Goal: Task Accomplishment & Management: Complete application form

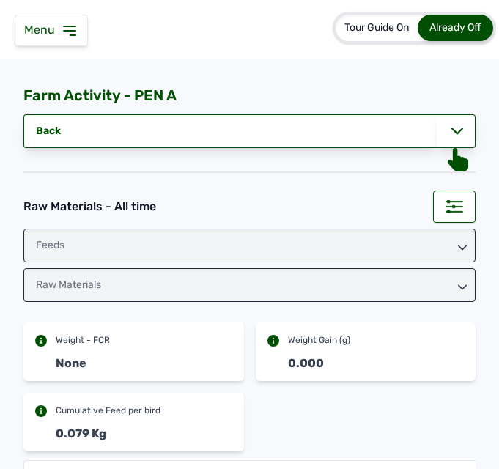
click at [66, 29] on icon at bounding box center [70, 31] width 18 height 18
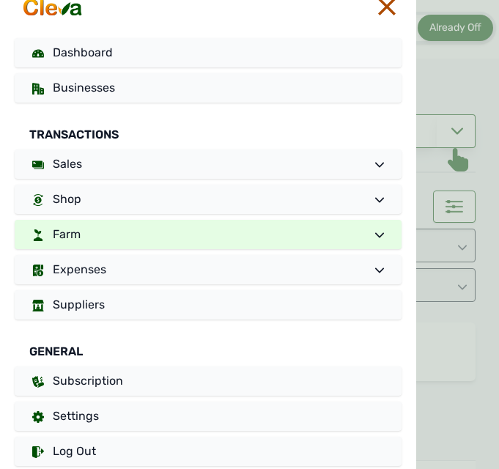
scroll to position [35, 0]
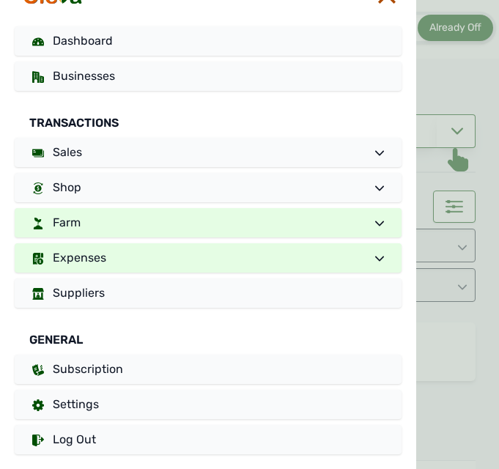
click at [98, 251] on span "Expenses" at bounding box center [79, 258] width 53 height 14
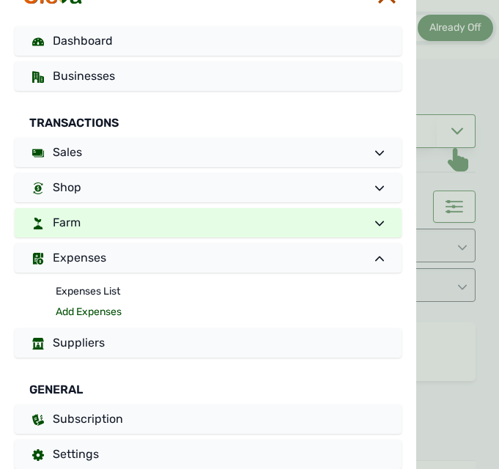
click at [73, 310] on link "Add Expenses" at bounding box center [229, 312] width 346 height 21
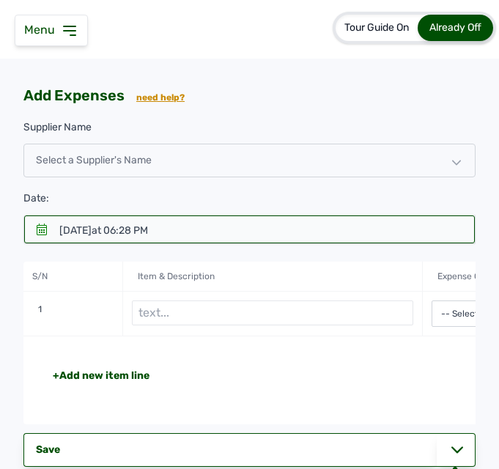
click at [44, 225] on icon at bounding box center [42, 229] width 10 height 12
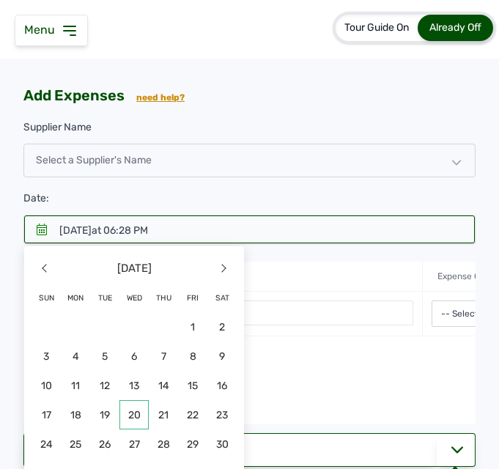
click at [90, 429] on span "20" at bounding box center [75, 443] width 29 height 29
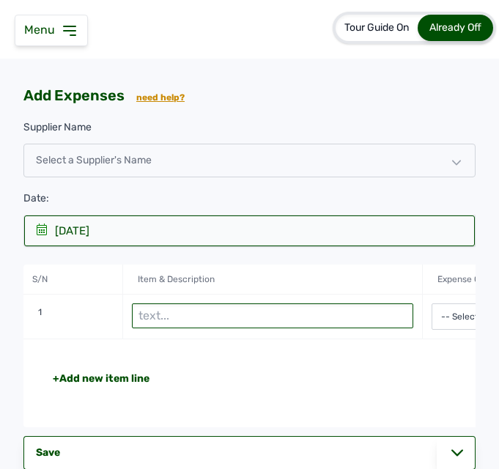
click at [160, 319] on input "text" at bounding box center [272, 315] width 281 height 25
type input "Wood shavings"
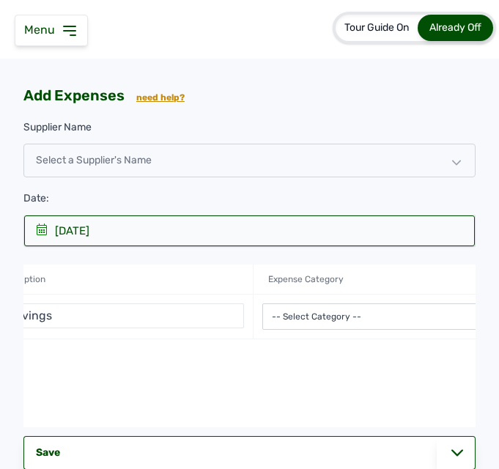
scroll to position [0, 322]
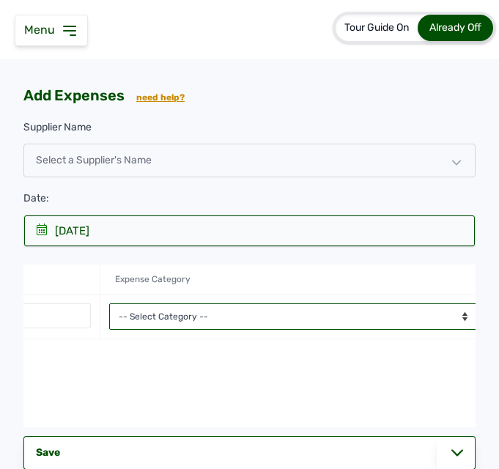
click at [166, 314] on select "-- Select Category -- Advertising Expenses Bank Charges Entertainment Expenses …" at bounding box center [299, 316] width 381 height 26
click at [109, 303] on select "-- Select Category -- Advertising Expenses Bank Charges Entertainment Expenses …" at bounding box center [299, 316] width 381 height 26
click at [199, 308] on select "-- Select Category -- Advertising Expenses Bank Charges Entertainment Expenses …" at bounding box center [299, 316] width 381 height 26
select select "Repair & Maintenance Expenses"
click at [109, 303] on select "-- Select Category -- Advertising Expenses Bank Charges Entertainment Expenses …" at bounding box center [299, 316] width 381 height 26
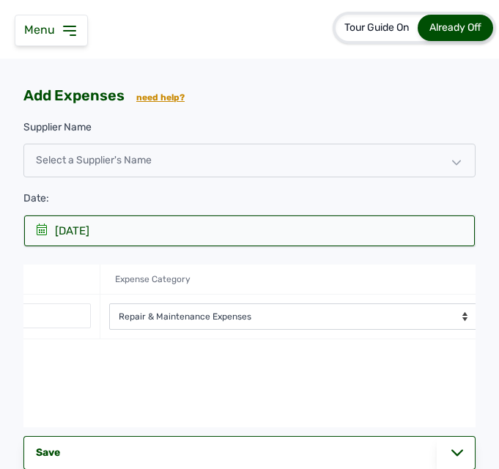
click at [289, 336] on div "-- Select Category -- Advertising Expenses Bank Charges Entertainment Expenses …" at bounding box center [299, 317] width 399 height 45
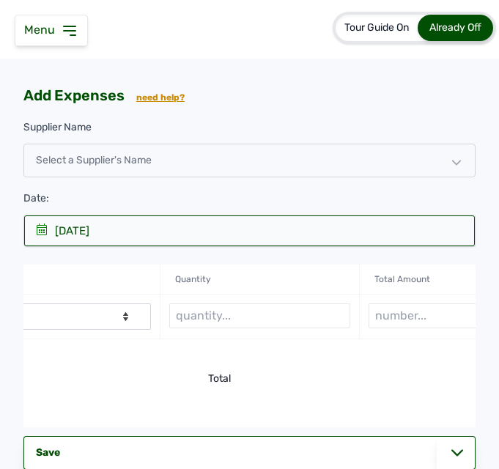
scroll to position [0, 703]
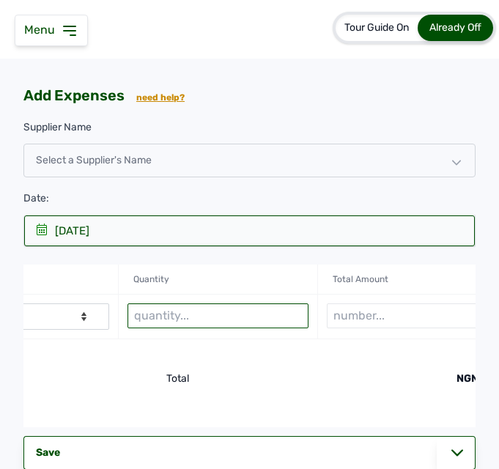
click at [201, 319] on input "text" at bounding box center [217, 315] width 181 height 25
click at [161, 316] on input "text" at bounding box center [217, 315] width 181 height 25
type input "4 bags"
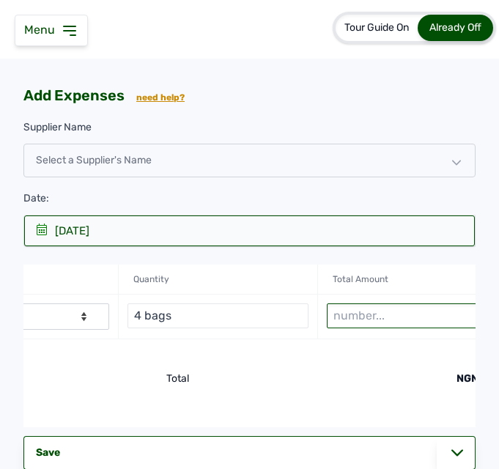
click at [360, 319] on input "number" at bounding box center [417, 315] width 181 height 25
type input "4000"
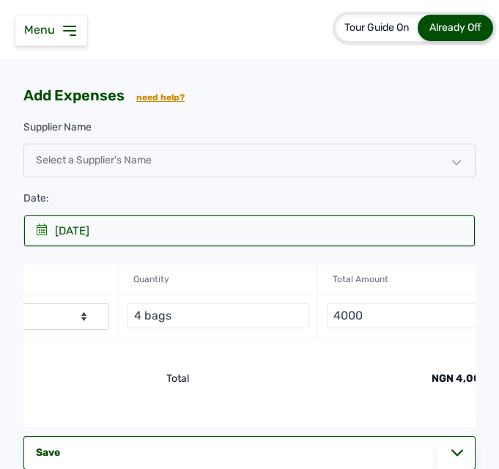
click at [367, 376] on div "NGN 4,000" at bounding box center [353, 378] width 270 height 15
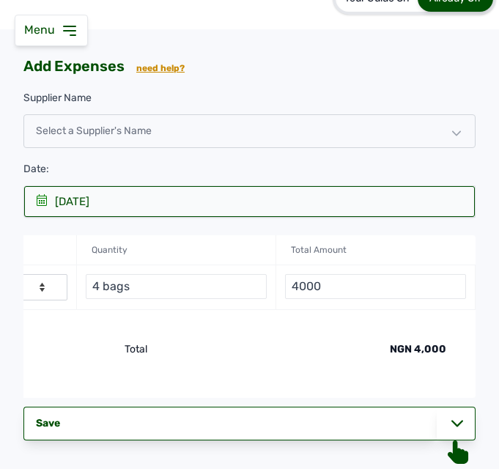
scroll to position [87, 0]
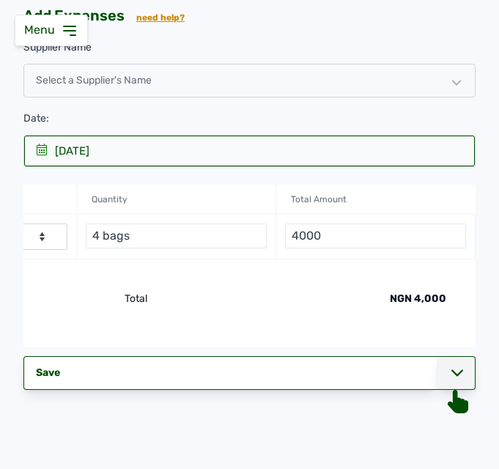
click at [451, 370] on icon at bounding box center [457, 373] width 12 height 12
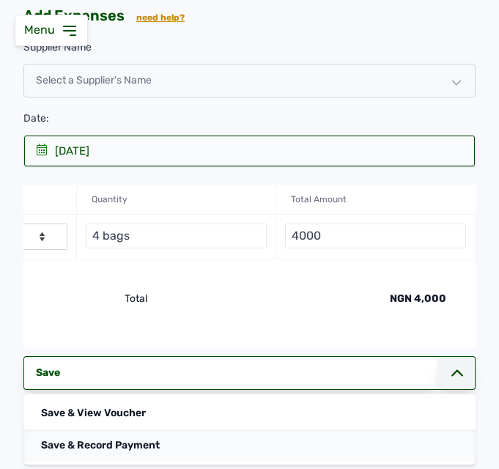
click at [149, 445] on div "Save & Record Payment" at bounding box center [249, 445] width 452 height 32
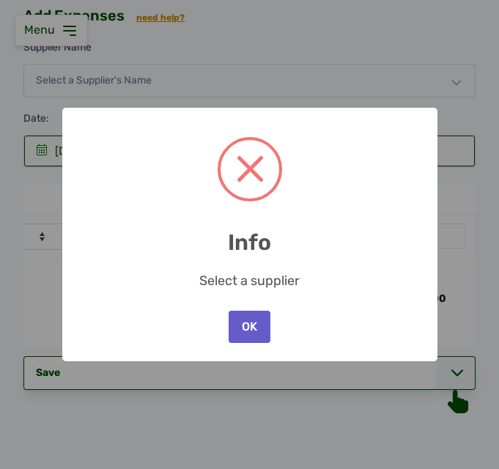
click at [241, 325] on button "OK" at bounding box center [249, 327] width 41 height 32
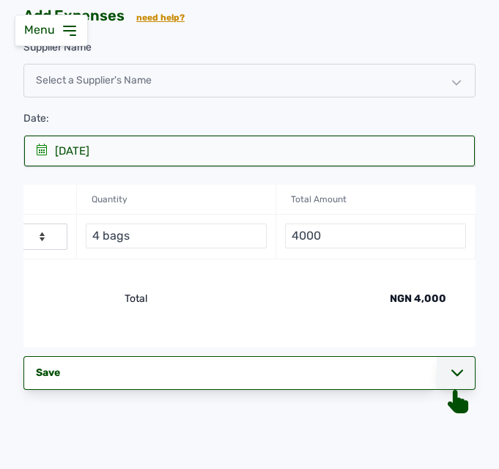
click at [219, 146] on div "[DATE]" at bounding box center [249, 151] width 451 height 31
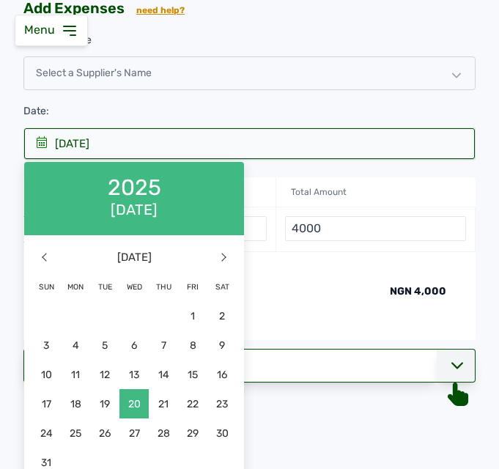
click at [230, 67] on div "Select a Supplier's Name" at bounding box center [249, 73] width 452 height 34
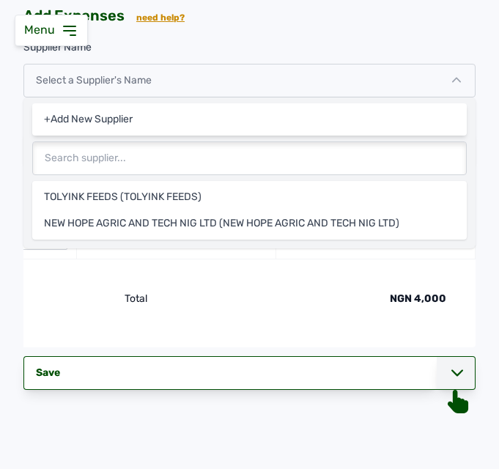
click at [452, 75] on icon at bounding box center [456, 79] width 9 height 9
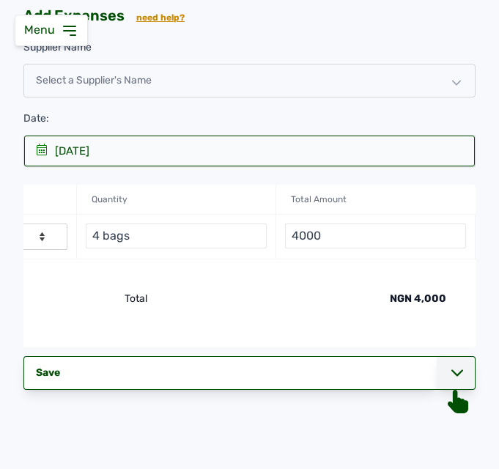
click at [70, 37] on icon at bounding box center [70, 31] width 18 height 18
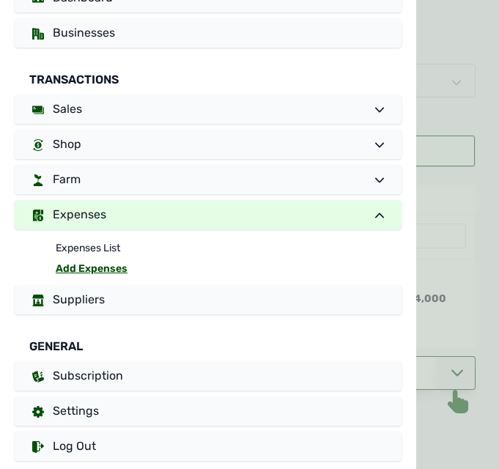
scroll to position [85, 0]
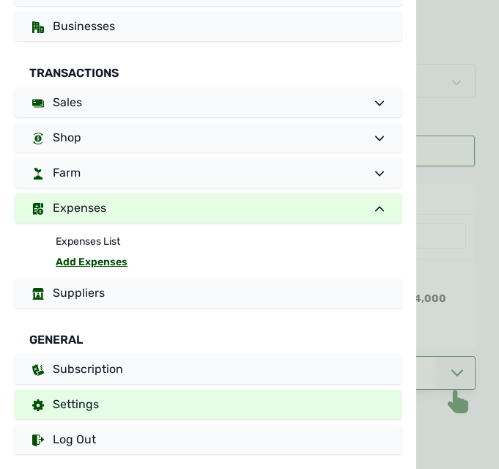
click at [234, 398] on link "Settings" at bounding box center [208, 404] width 387 height 29
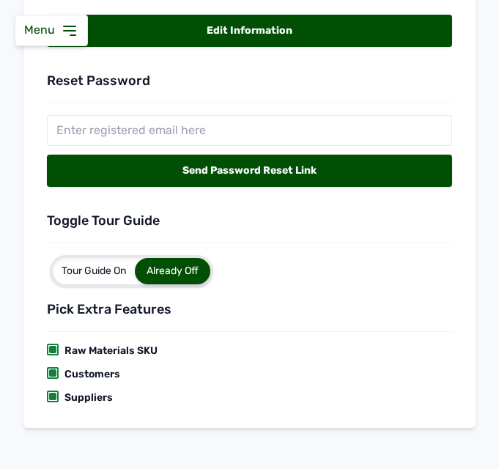
scroll to position [484, 0]
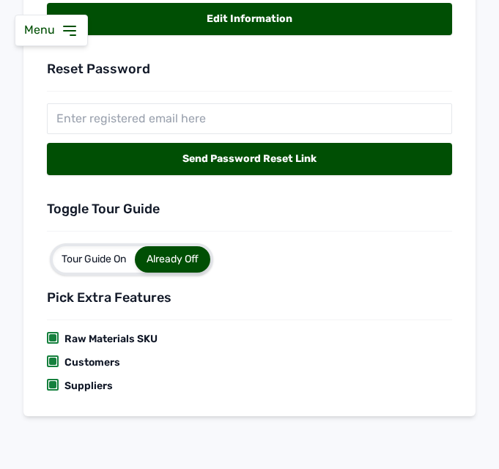
click at [55, 385] on div at bounding box center [52, 384] width 7 height 7
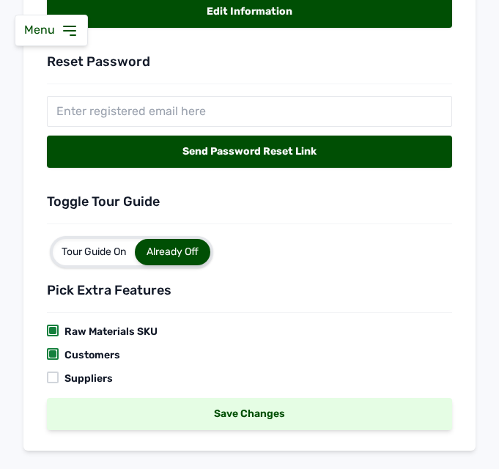
click at [133, 412] on div "Save Changes" at bounding box center [249, 414] width 405 height 32
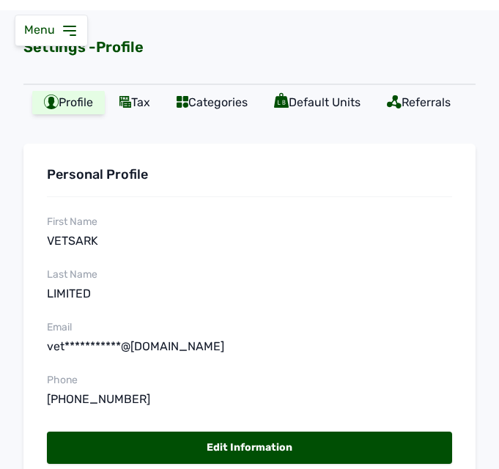
scroll to position [0, 0]
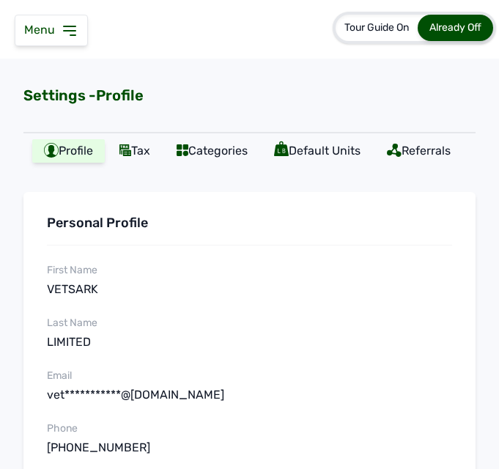
click at [72, 37] on icon at bounding box center [70, 31] width 18 height 18
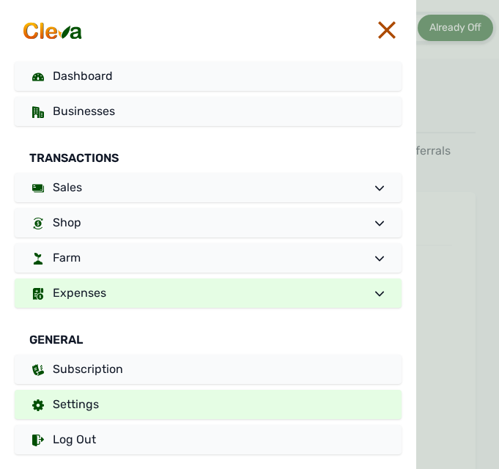
click at [133, 296] on link "Expenses" at bounding box center [208, 292] width 387 height 29
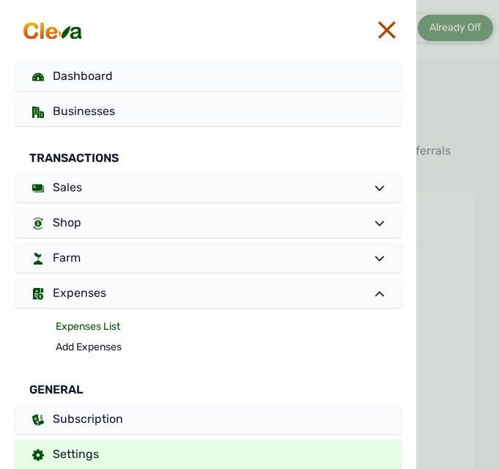
click at [109, 321] on link "Expenses List" at bounding box center [229, 327] width 346 height 21
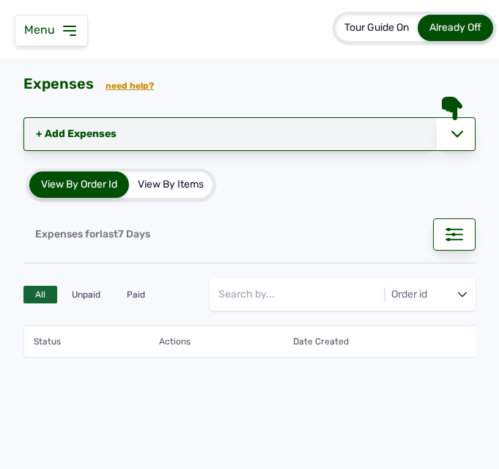
click at [93, 130] on link "+ Add Expenses" at bounding box center [229, 134] width 413 height 34
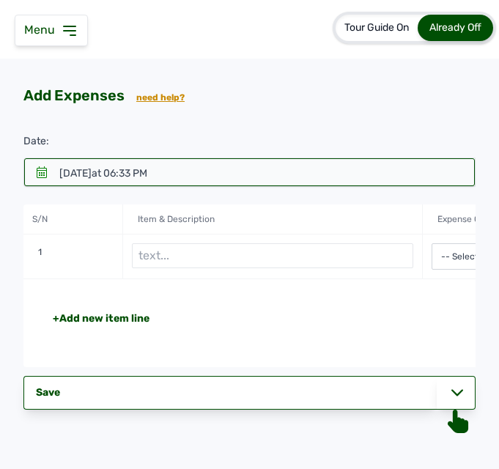
click at [47, 171] on icon at bounding box center [42, 172] width 10 height 12
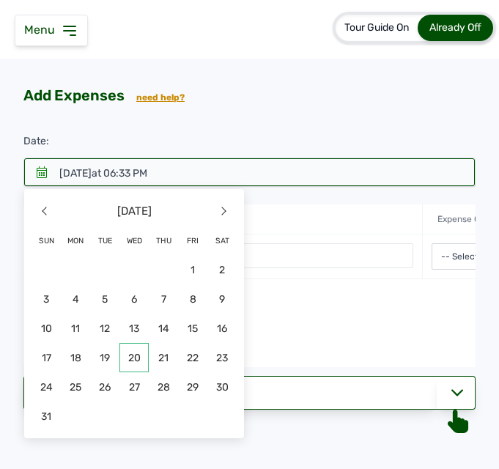
click at [90, 372] on span "20" at bounding box center [75, 386] width 29 height 29
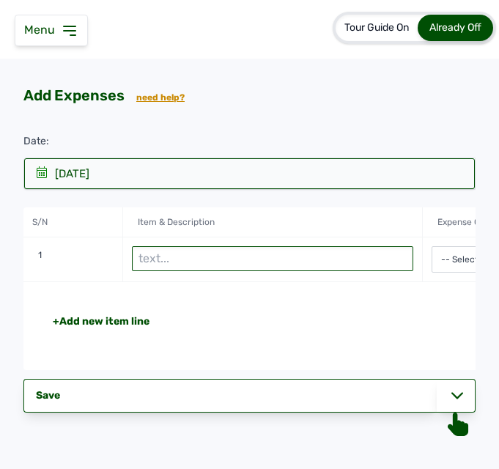
click at [167, 256] on input "text" at bounding box center [272, 258] width 281 height 25
type input "P"
type input "Woodshavings"
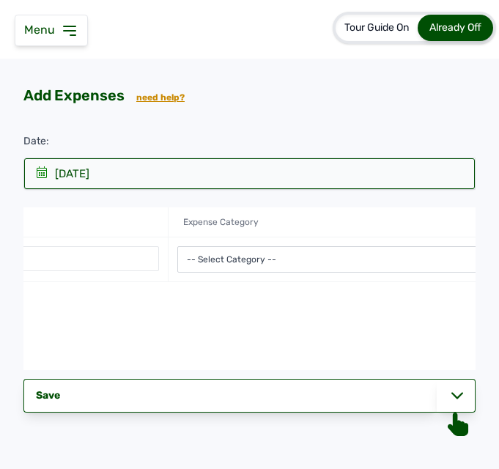
scroll to position [0, 264]
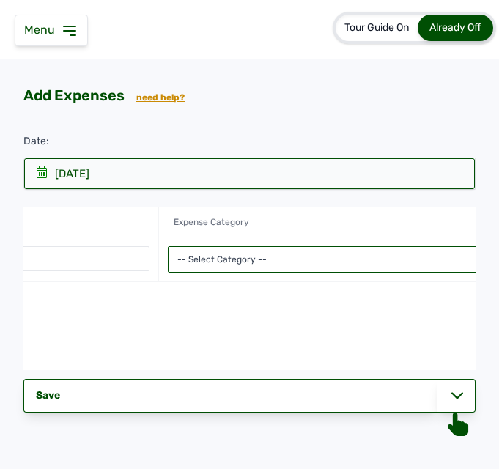
click at [245, 261] on select "-- Select Category -- Advertising Expenses Bank Charges Entertainment Expenses …" at bounding box center [358, 259] width 381 height 26
select select "Repair & Maintenance Expenses"
click at [168, 246] on select "-- Select Category -- Advertising Expenses Bank Charges Entertainment Expenses …" at bounding box center [358, 259] width 381 height 26
click at [280, 308] on div "+Add new item line Total NGN 0" at bounding box center [358, 326] width 1197 height 88
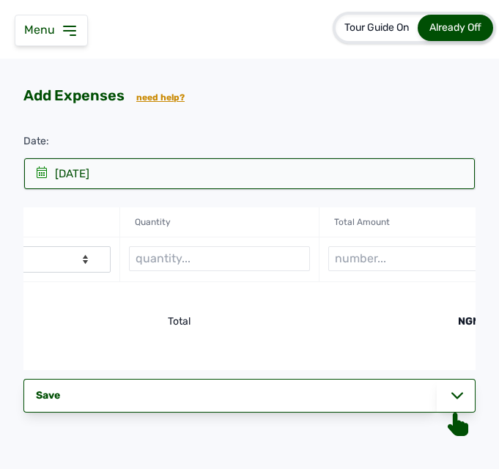
scroll to position [0, 752]
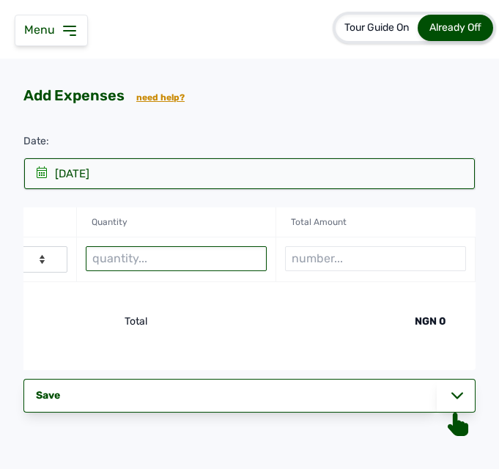
click at [175, 260] on input "text" at bounding box center [176, 258] width 181 height 25
type input "4"
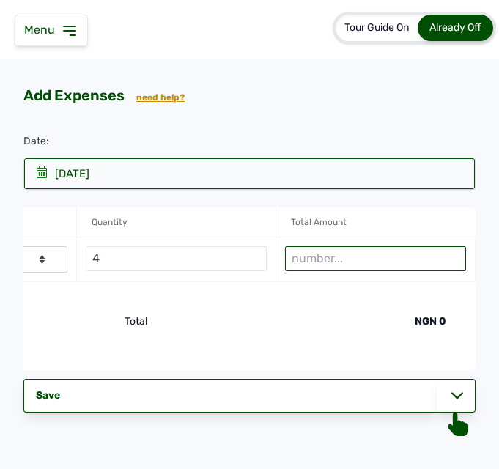
click at [352, 259] on input "number" at bounding box center [375, 258] width 181 height 25
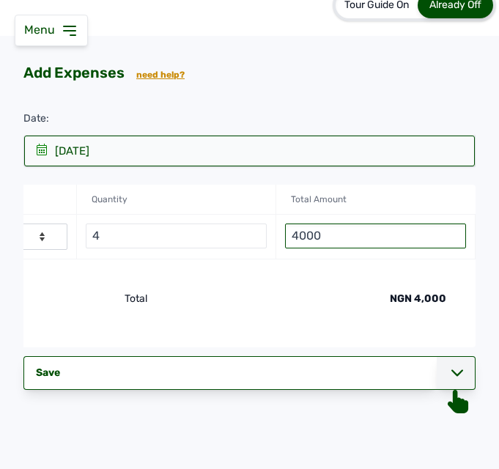
type input "4000"
click at [440, 374] on div at bounding box center [456, 373] width 39 height 34
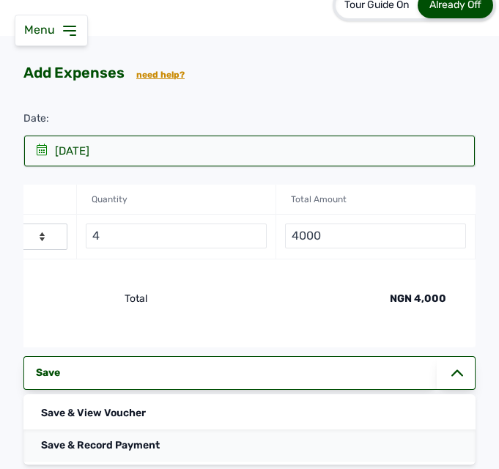
click at [137, 440] on div "Save & Record Payment" at bounding box center [249, 445] width 452 height 32
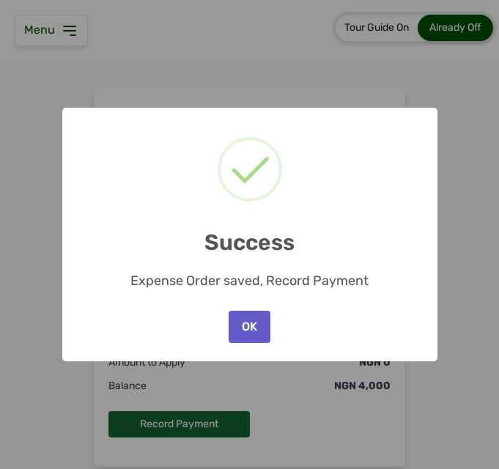
click at [246, 323] on button "OK" at bounding box center [249, 327] width 41 height 32
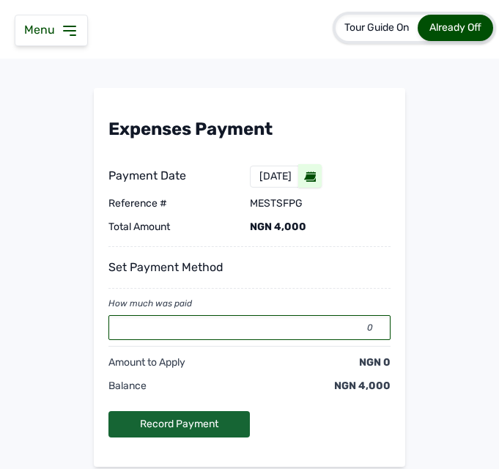
click at [208, 327] on input "0" at bounding box center [249, 327] width 282 height 25
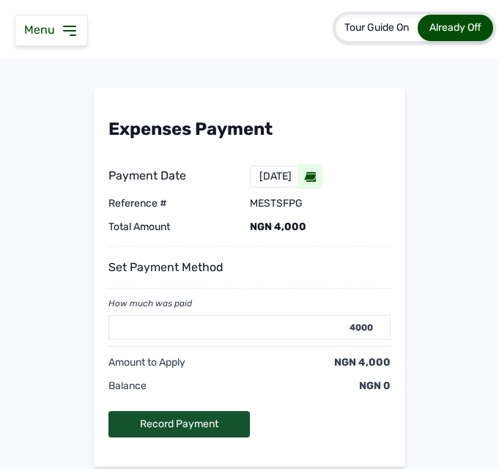
click at [194, 425] on div "Record Payment" at bounding box center [178, 424] width 141 height 26
type input "0"
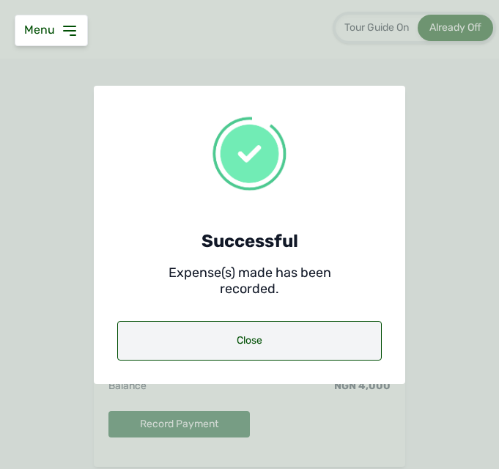
click at [250, 336] on div "Close" at bounding box center [249, 341] width 264 height 40
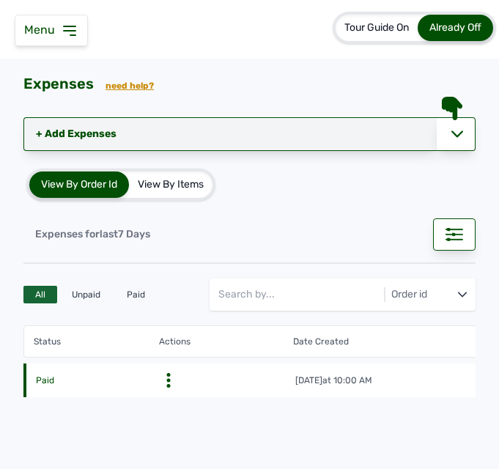
click at [50, 136] on link "+ Add Expenses" at bounding box center [229, 134] width 413 height 34
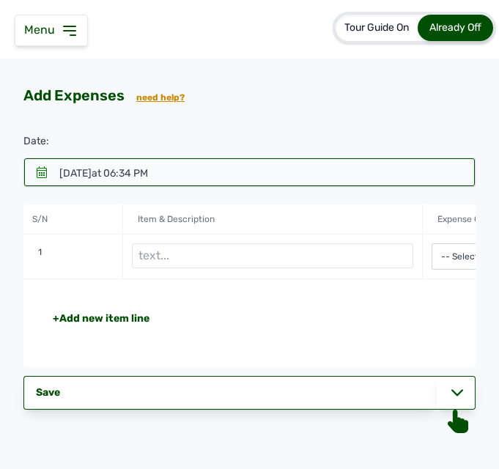
click at [42, 170] on icon at bounding box center [42, 172] width 10 height 12
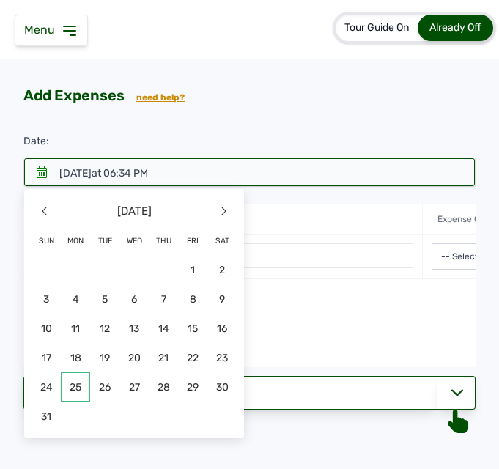
click at [207, 383] on span "25" at bounding box center [221, 386] width 29 height 29
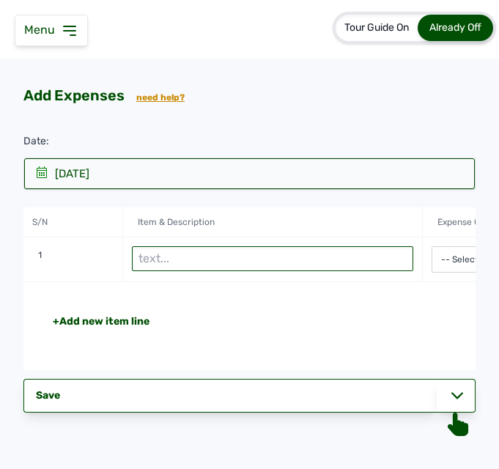
click at [152, 263] on input "text" at bounding box center [272, 258] width 281 height 25
type input "Woodshavings"
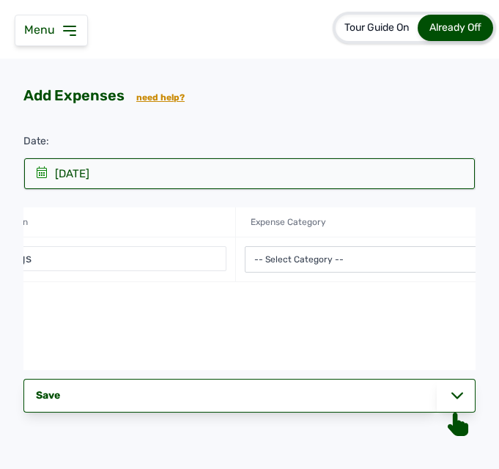
scroll to position [0, 234]
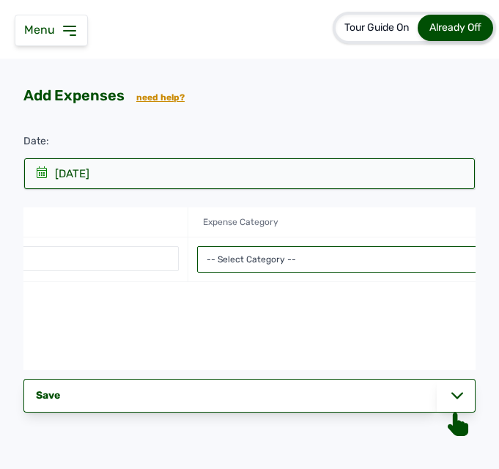
click at [388, 263] on select "-- Select Category -- Advertising Expenses Bank Charges Entertainment Expenses …" at bounding box center [387, 259] width 381 height 26
select select "Repair & Maintenance Expenses"
click at [197, 246] on select "-- Select Category -- Advertising Expenses Bank Charges Entertainment Expenses …" at bounding box center [387, 259] width 381 height 26
click at [275, 310] on div "+Add new item line Total NGN 0" at bounding box center [387, 326] width 1197 height 88
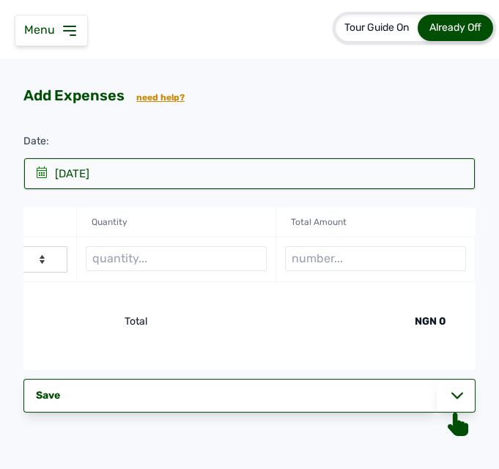
scroll to position [0, 752]
click at [144, 253] on input "text" at bounding box center [176, 258] width 181 height 25
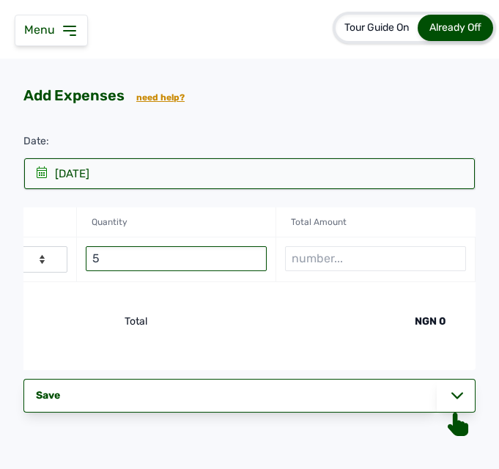
type input "5"
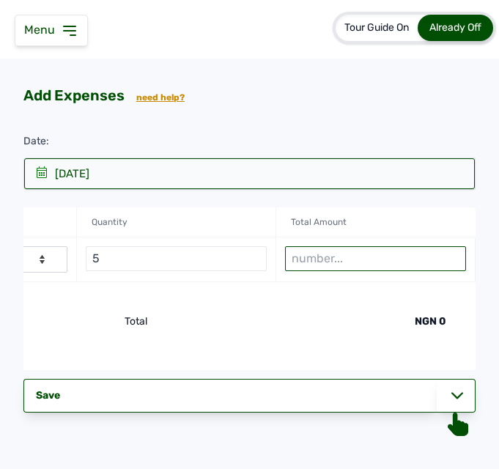
click at [350, 261] on input "number" at bounding box center [375, 258] width 181 height 25
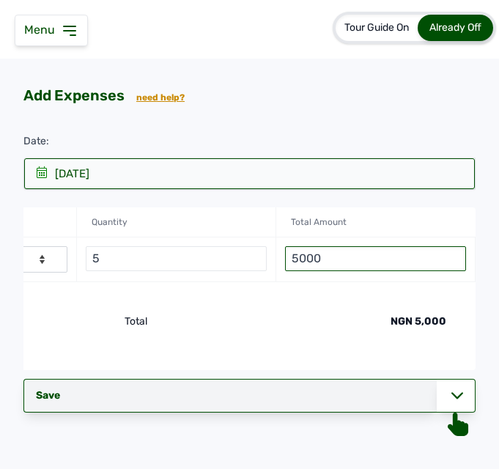
type input "5000"
click at [273, 402] on div "Save" at bounding box center [229, 396] width 413 height 34
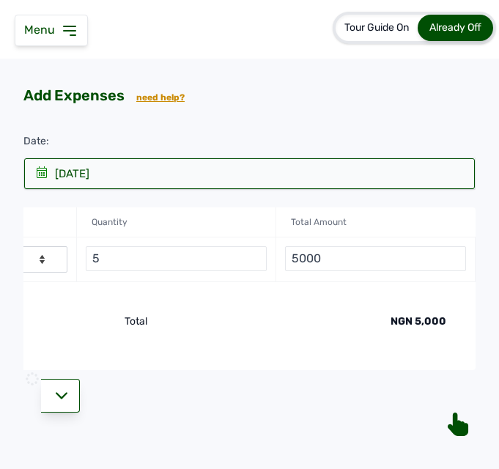
select select "undefined"
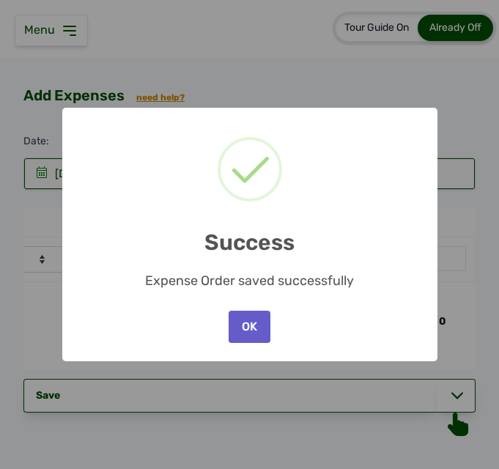
click at [259, 321] on button "OK" at bounding box center [249, 327] width 41 height 32
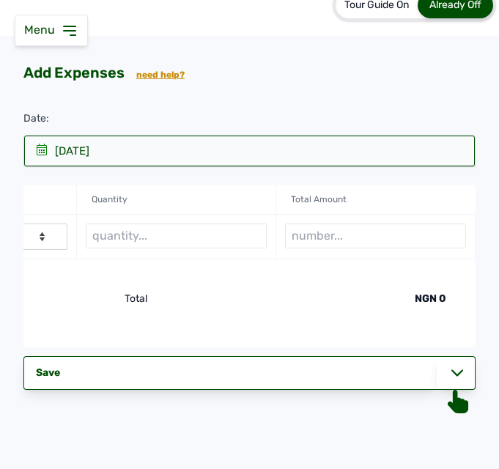
scroll to position [0, 0]
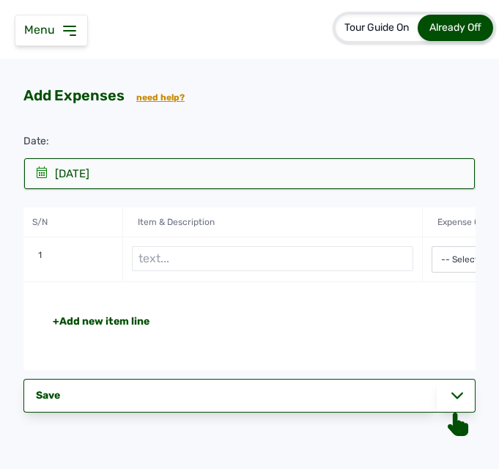
click at [71, 27] on icon at bounding box center [70, 31] width 18 height 18
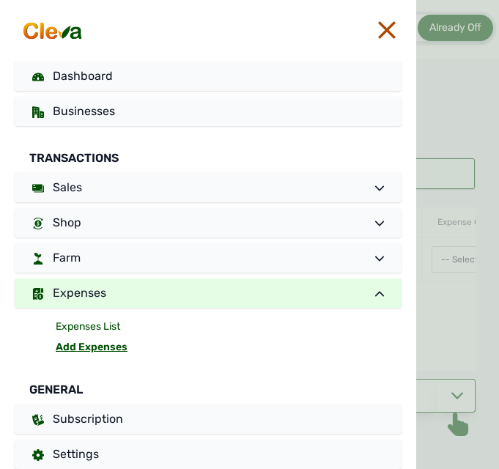
click at [107, 325] on link "Expenses List" at bounding box center [229, 327] width 346 height 21
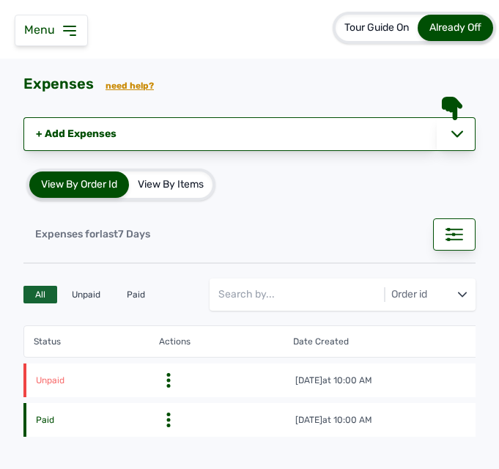
click at [169, 377] on icon at bounding box center [168, 380] width 15 height 15
click at [201, 433] on div "Pay Debt" at bounding box center [232, 438] width 104 height 18
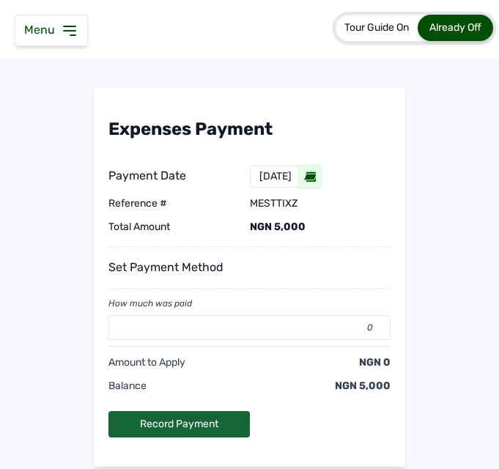
scroll to position [77, 0]
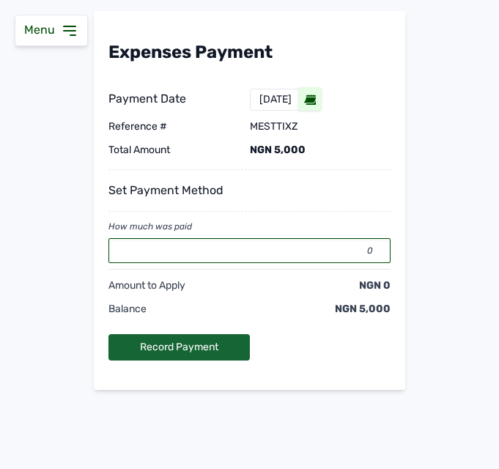
click at [254, 247] on input "0" at bounding box center [249, 250] width 282 height 25
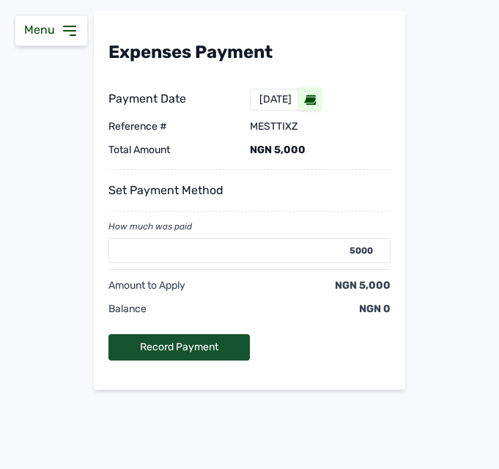
click at [223, 349] on div "Record Payment" at bounding box center [178, 347] width 141 height 26
type input "0"
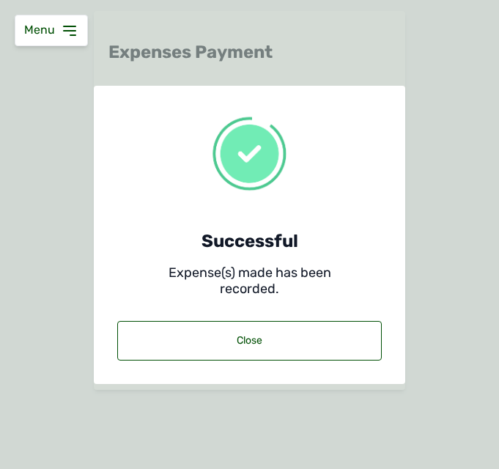
click at [223, 349] on div "Close" at bounding box center [249, 341] width 264 height 40
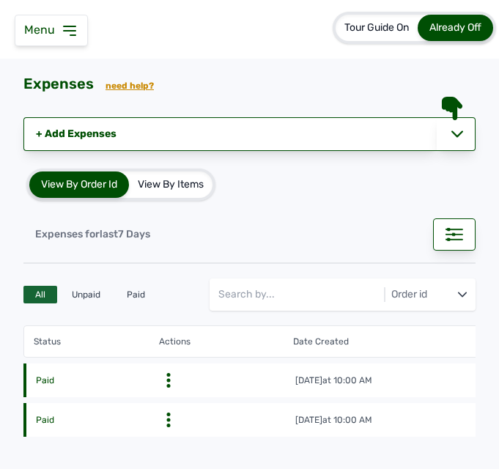
click at [55, 26] on span "Menu" at bounding box center [42, 30] width 37 height 14
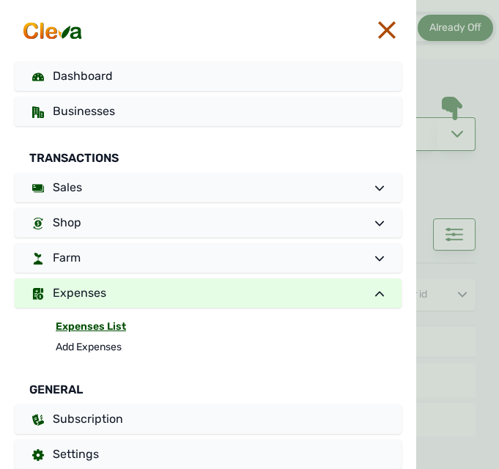
click at [378, 29] on icon at bounding box center [387, 30] width 18 height 18
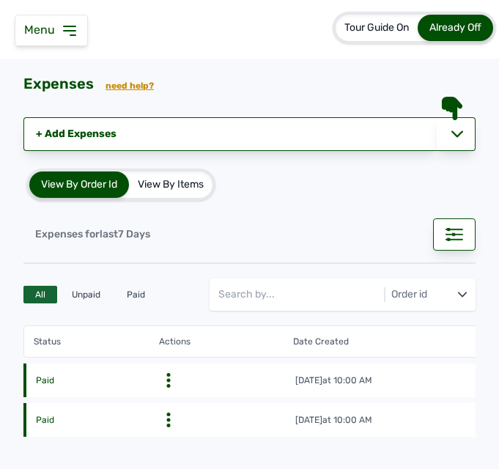
click at [71, 36] on icon at bounding box center [70, 31] width 18 height 18
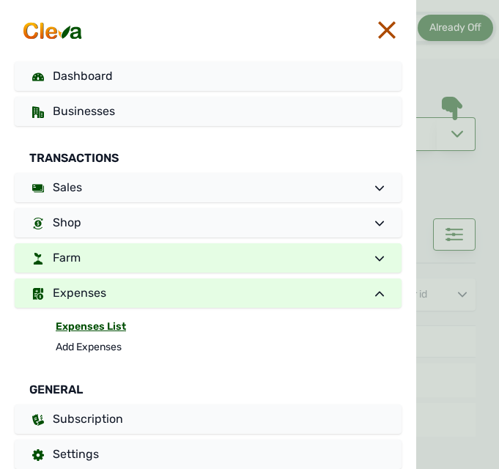
click at [100, 256] on link "Farm" at bounding box center [208, 257] width 387 height 29
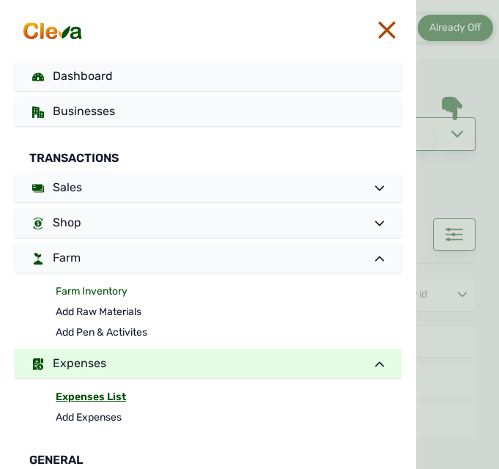
click at [94, 293] on link "Farm Inventory" at bounding box center [229, 291] width 346 height 21
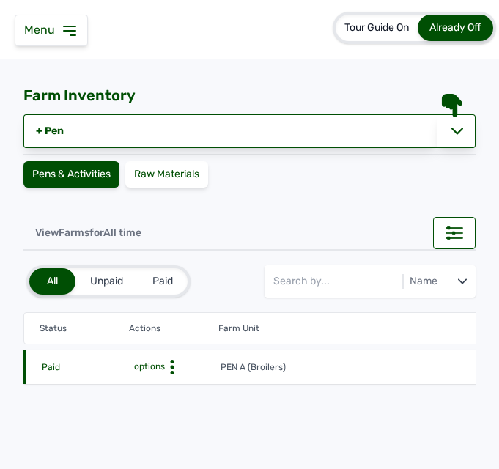
click at [171, 360] on circle at bounding box center [172, 362] width 4 height 4
click at [165, 388] on div "Farm Activities" at bounding box center [166, 390] width 104 height 18
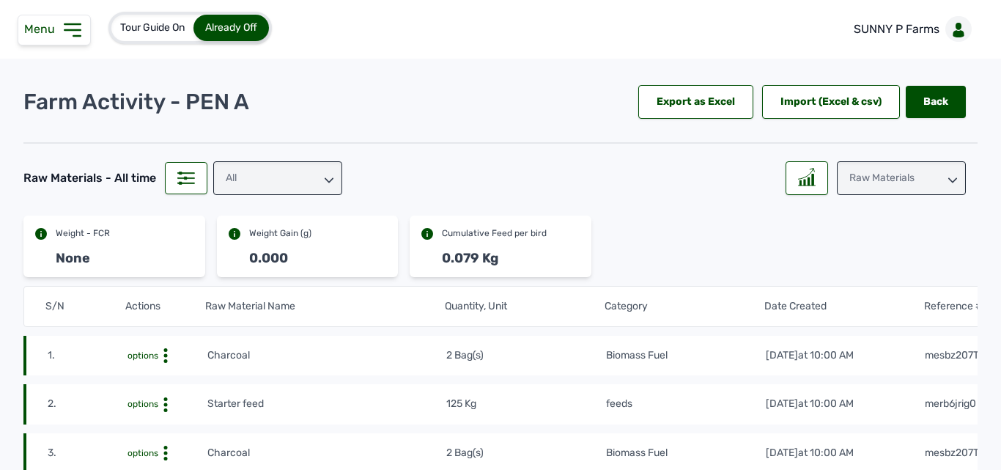
click at [498, 173] on div "Raw Materials" at bounding box center [901, 178] width 129 height 34
click at [498, 260] on div "Losses" at bounding box center [901, 269] width 129 height 26
